Goal: Find contact information: Find contact information

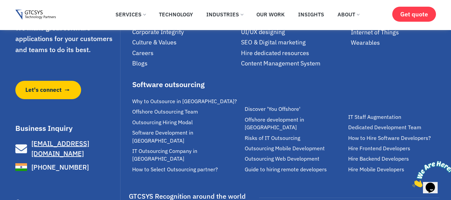
scroll to position [4373, 0]
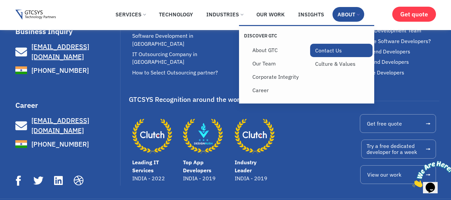
click at [333, 54] on link "Contact Us" at bounding box center [341, 50] width 63 height 13
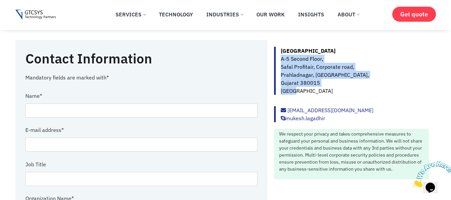
drag, startPoint x: 281, startPoint y: 59, endPoint x: 306, endPoint y: 96, distance: 44.9
click at [306, 96] on div "[GEOGRAPHIC_DATA] [STREET_ADDRESS]" at bounding box center [351, 73] width 155 height 53
copy p "[STREET_ADDRESS]"
